Goal: Information Seeking & Learning: Learn about a topic

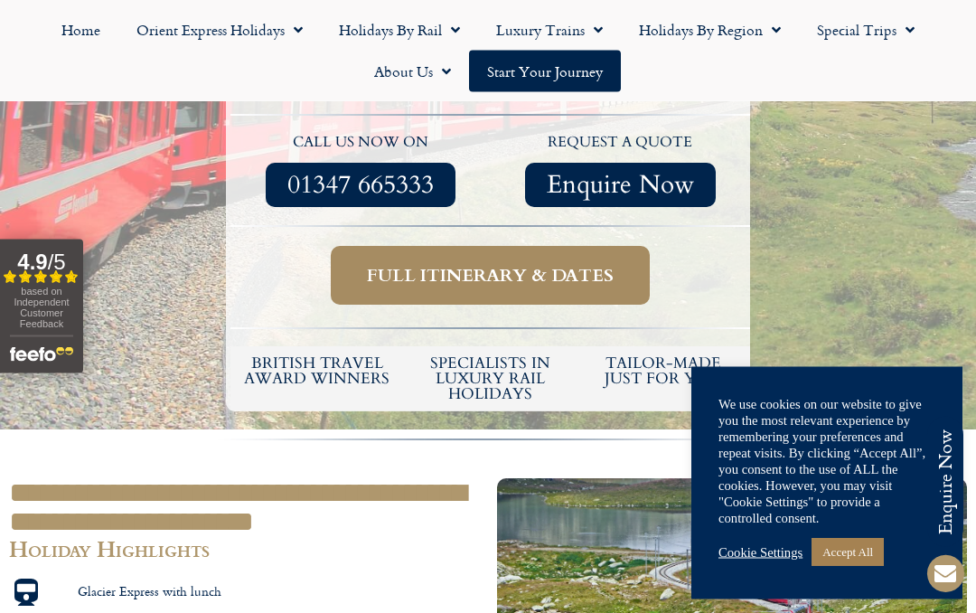
scroll to position [696, 0]
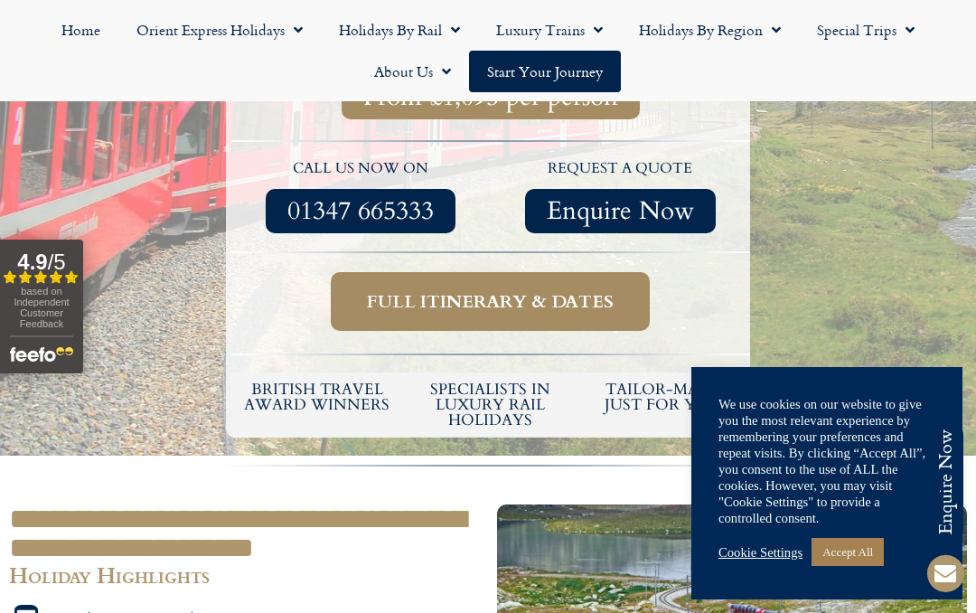
click at [563, 290] on span "Full itinerary & dates" at bounding box center [490, 301] width 247 height 23
click at [463, 290] on span "Full itinerary & dates" at bounding box center [490, 301] width 247 height 23
click at [411, 290] on link "Full itinerary & dates" at bounding box center [490, 301] width 319 height 59
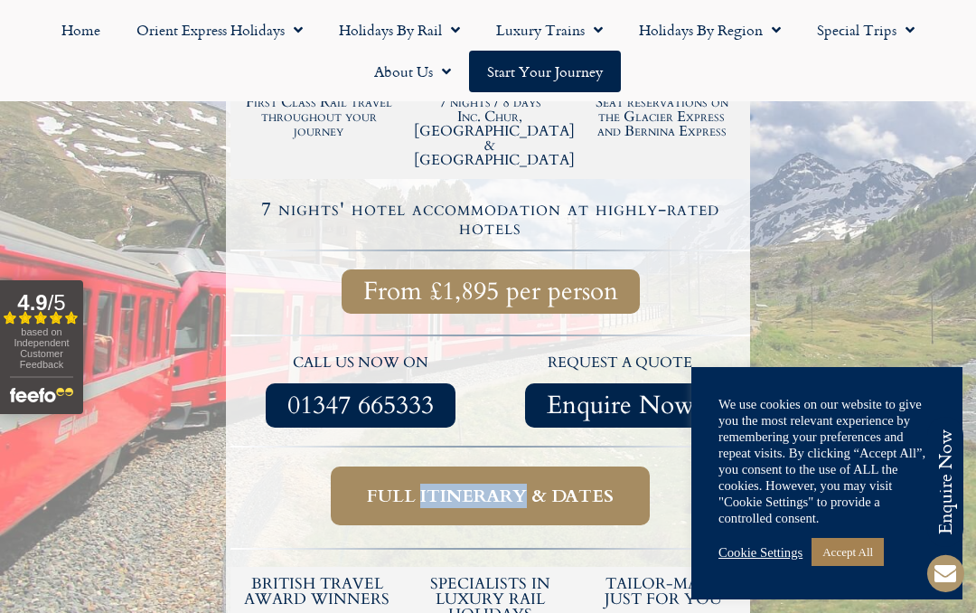
scroll to position [501, 0]
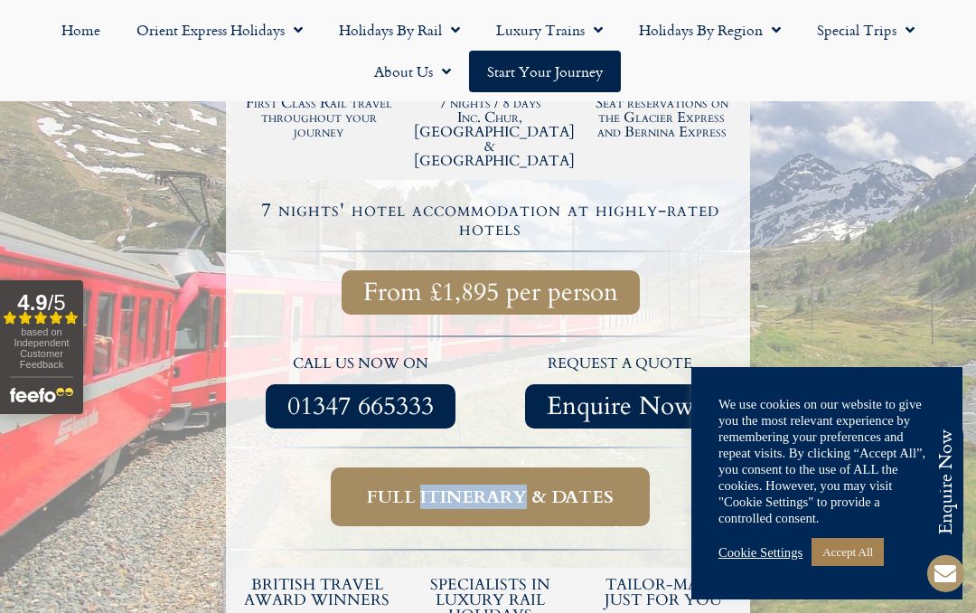
click at [683, 467] on div "Full itinerary & dates" at bounding box center [490, 496] width 493 height 59
click at [382, 485] on span "Full itinerary & dates" at bounding box center [490, 496] width 247 height 23
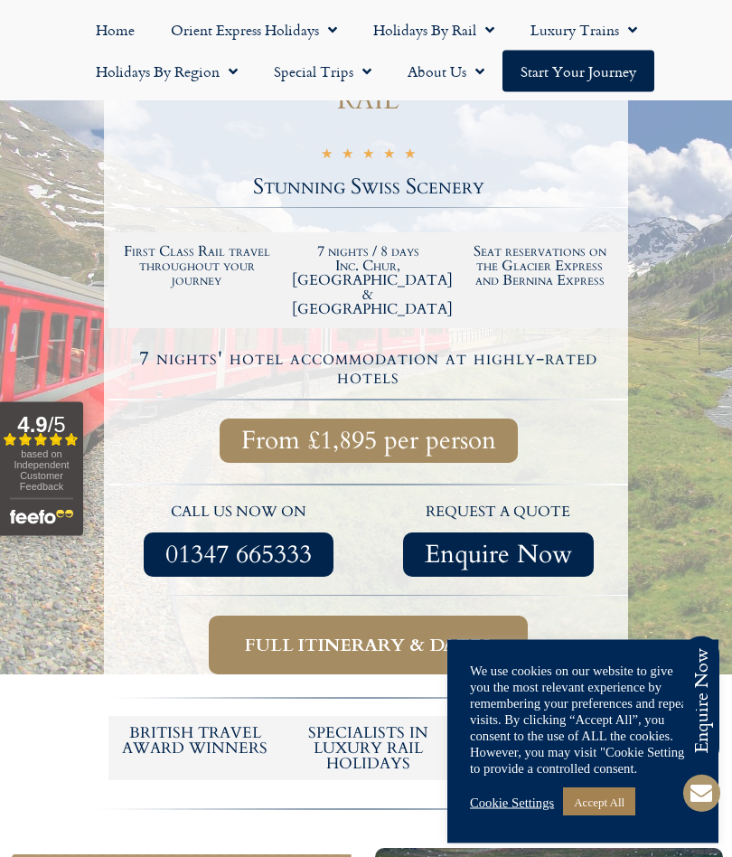
scroll to position [319, 0]
click at [615, 612] on div "We use cookies on our website to give you the most relevant experience by remem…" at bounding box center [583, 742] width 226 height 158
click at [624, 612] on link "Accept All" at bounding box center [599, 802] width 72 height 28
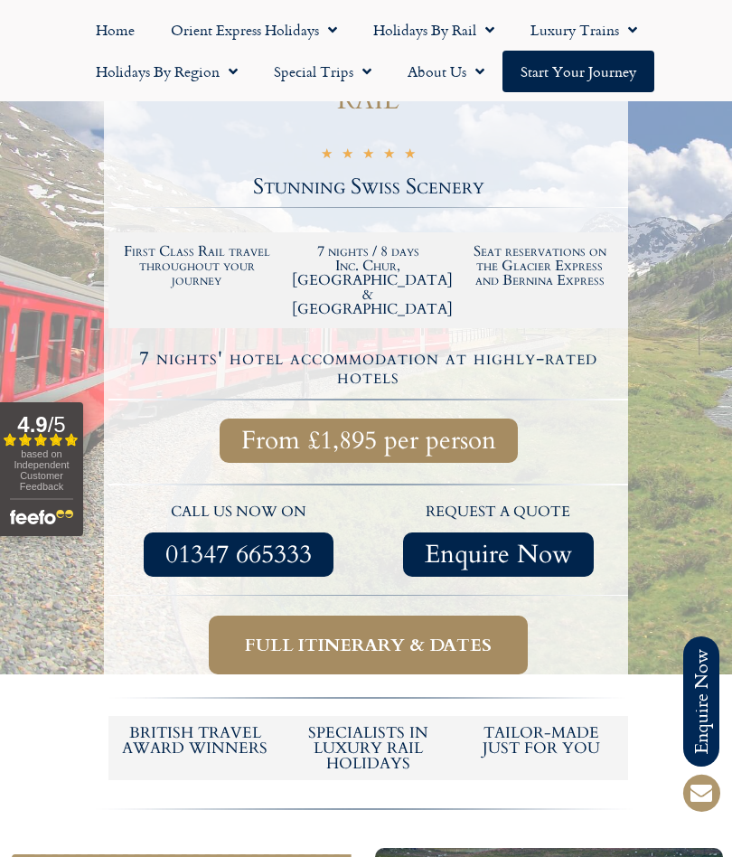
click at [357, 612] on span "Full itinerary & dates" at bounding box center [368, 645] width 247 height 23
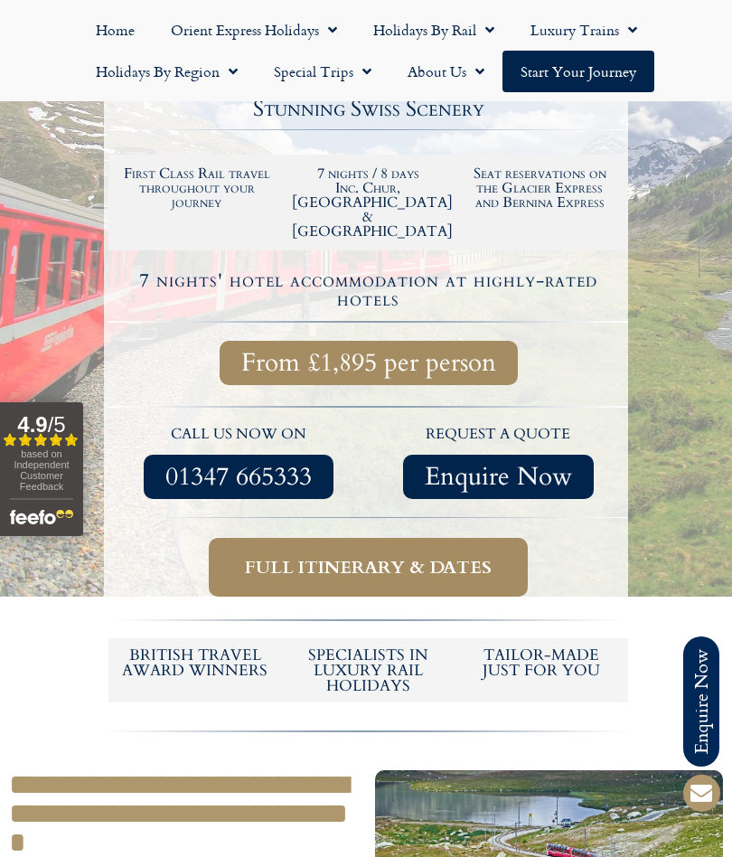
scroll to position [401, 0]
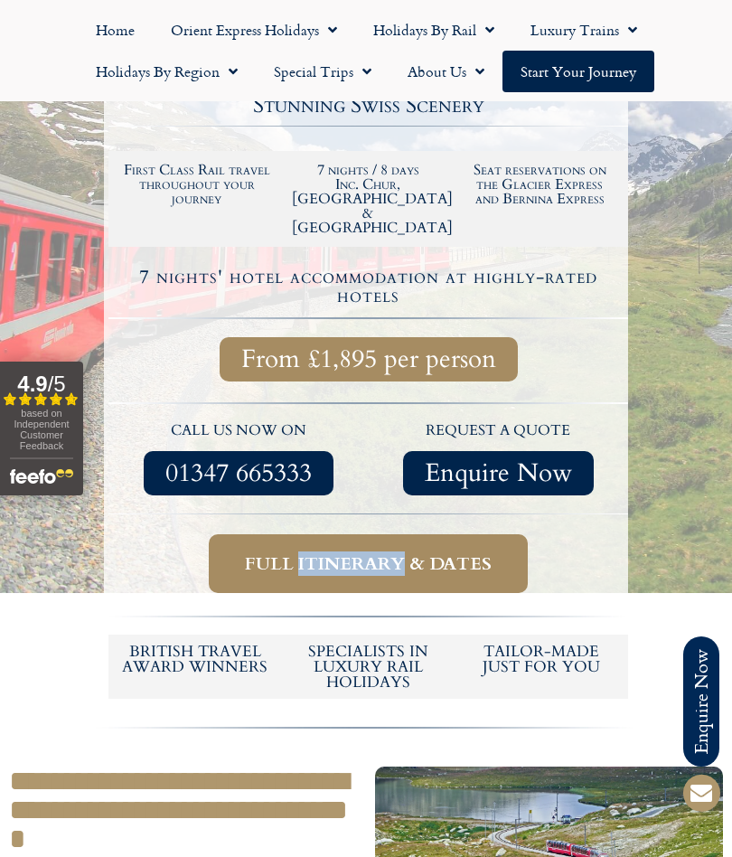
click at [254, 552] on span "Full itinerary & dates" at bounding box center [368, 563] width 247 height 23
click at [354, 552] on span "Full itinerary & dates" at bounding box center [368, 563] width 247 height 23
click at [391, 534] on link "Full itinerary & dates" at bounding box center [368, 563] width 319 height 59
click at [395, 534] on link "Full itinerary & dates" at bounding box center [368, 563] width 319 height 59
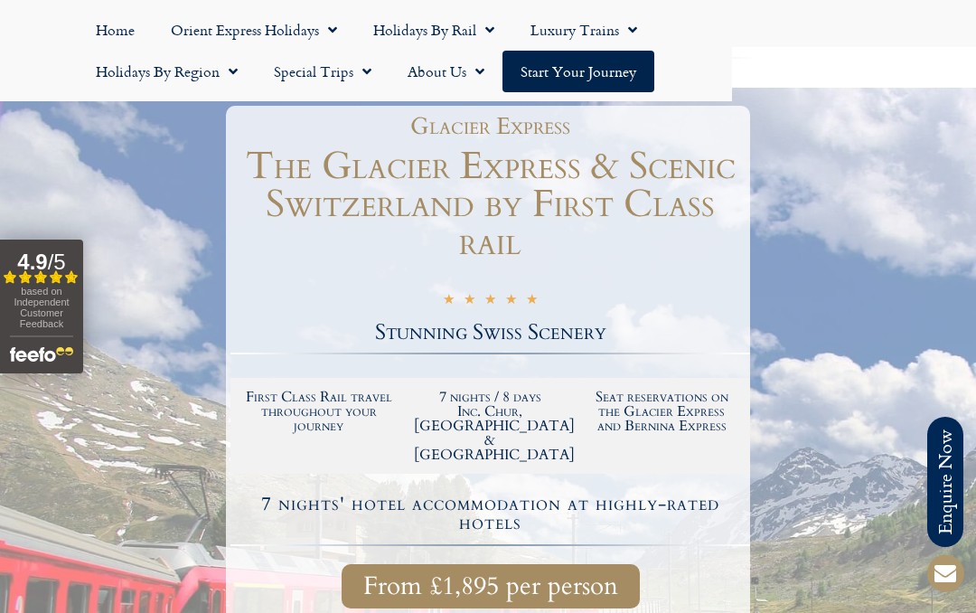
scroll to position [0, 0]
